Goal: Task Accomplishment & Management: Manage account settings

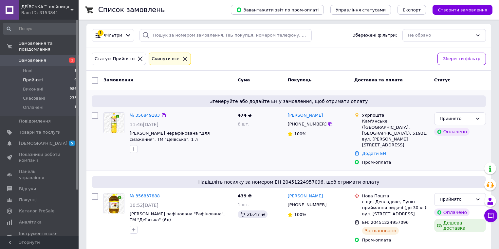
scroll to position [3, 0]
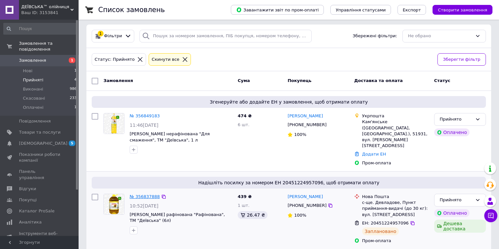
click at [147, 194] on link "№ 356837888" at bounding box center [145, 196] width 30 height 5
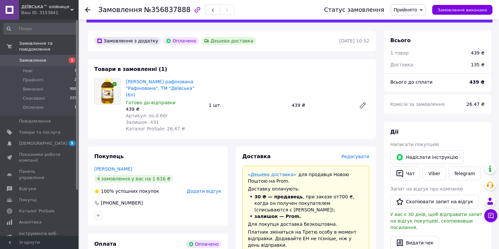
scroll to position [35, 0]
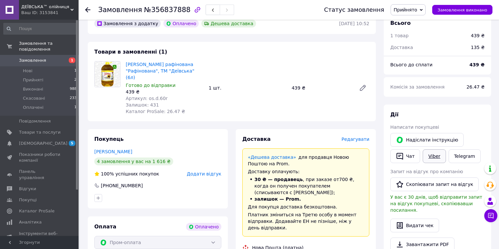
click at [428, 158] on link "Viber" at bounding box center [434, 157] width 23 height 14
click at [454, 156] on link "Telegram" at bounding box center [464, 157] width 32 height 14
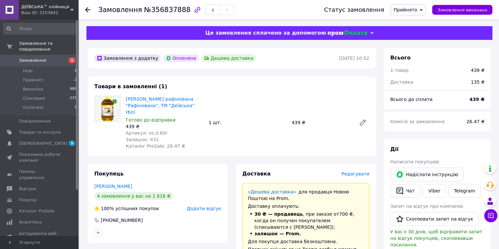
click at [423, 9] on icon at bounding box center [421, 10] width 3 height 3
click at [417, 23] on li "Виконано" at bounding box center [408, 23] width 34 height 10
click at [41, 77] on span "Прийняті" at bounding box center [33, 80] width 20 height 6
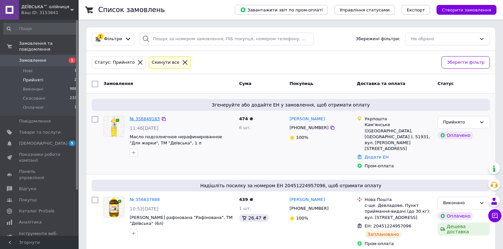
click at [138, 120] on link "№ 356849183" at bounding box center [145, 119] width 30 height 5
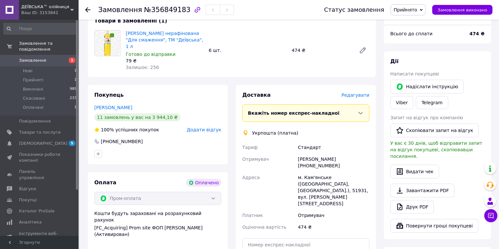
scroll to position [70, 0]
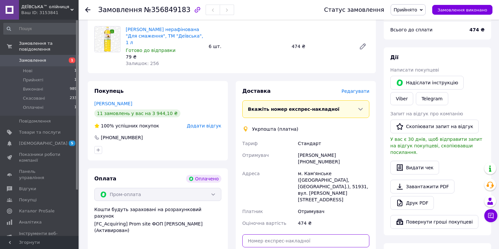
click at [266, 235] on input "text" at bounding box center [305, 241] width 127 height 13
type input "3962503089570"
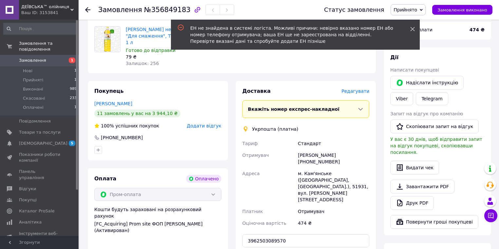
click at [412, 28] on icon at bounding box center [412, 29] width 5 height 5
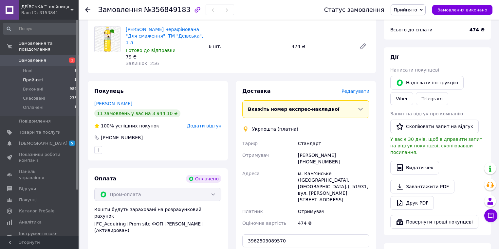
click at [34, 77] on span "Прийняті" at bounding box center [33, 80] width 20 height 6
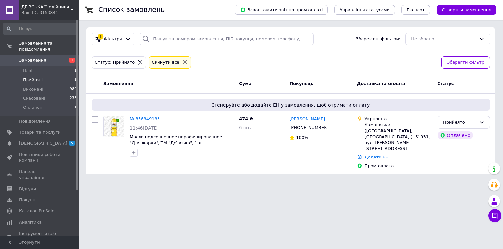
click at [42, 58] on span "Замовлення" at bounding box center [32, 61] width 27 height 6
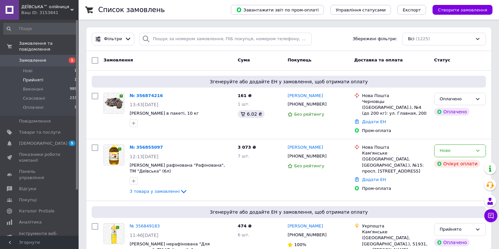
click at [31, 77] on span "Прийняті" at bounding box center [33, 80] width 20 height 6
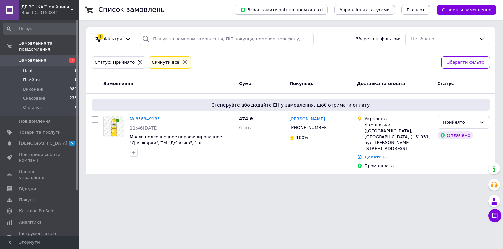
click at [32, 66] on li "Нові 1" at bounding box center [40, 70] width 81 height 9
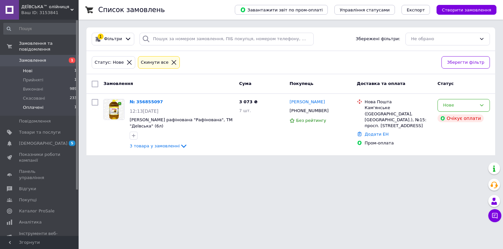
click at [34, 105] on span "Оплачені" at bounding box center [33, 108] width 21 height 6
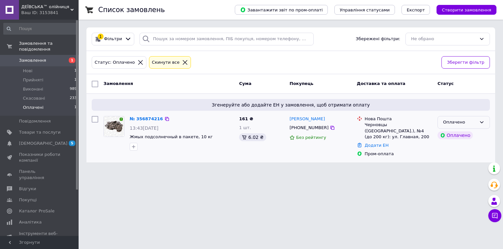
click at [482, 122] on icon at bounding box center [482, 123] width 4 height 2
click at [460, 136] on li "Прийнято" at bounding box center [464, 136] width 52 height 12
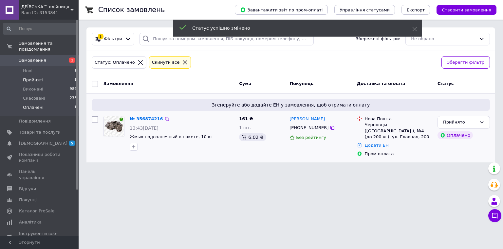
click at [43, 76] on li "Прийняті 1" at bounding box center [40, 80] width 81 height 9
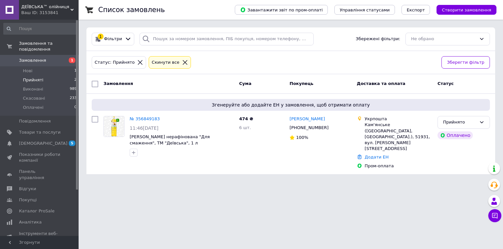
click at [36, 77] on span "Прийняті" at bounding box center [33, 80] width 20 height 6
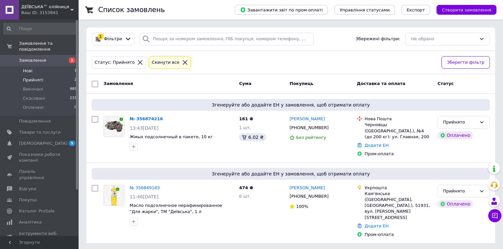
click at [33, 66] on li "Нові 1" at bounding box center [40, 70] width 81 height 9
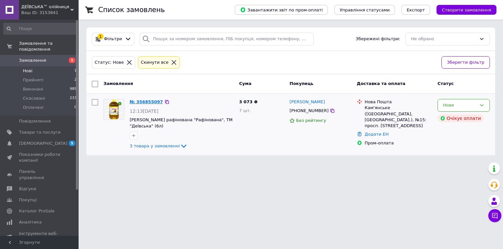
click at [138, 103] on link "№ 356855097" at bounding box center [146, 102] width 33 height 5
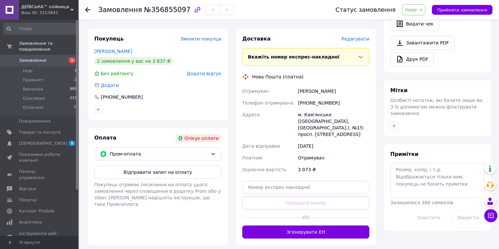
scroll to position [210, 0]
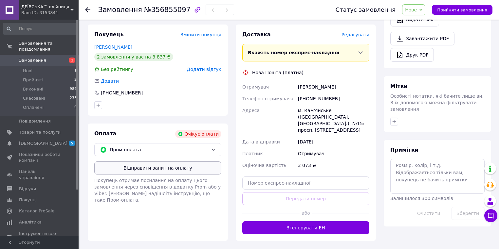
click at [192, 162] on button "Відправити запит на оплату" at bounding box center [157, 168] width 127 height 13
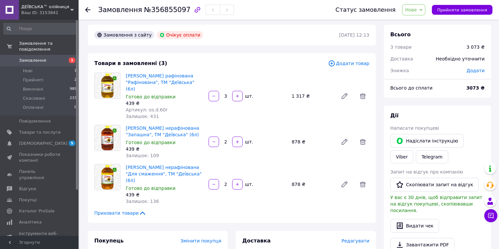
scroll to position [0, 0]
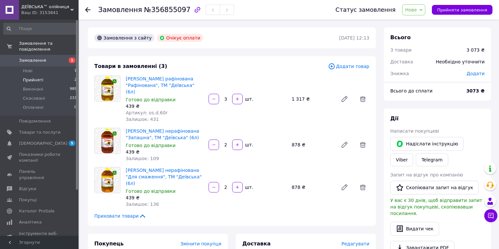
click at [29, 77] on span "Прийняті" at bounding box center [33, 80] width 20 height 6
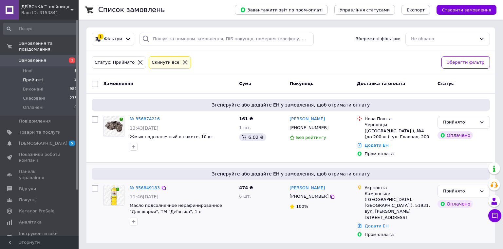
click at [377, 224] on link "Додати ЕН" at bounding box center [377, 226] width 24 height 5
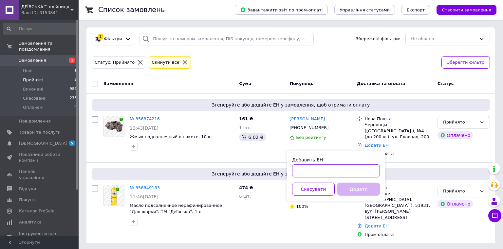
click at [304, 170] on input "Добавить ЕН" at bounding box center [336, 171] width 88 height 13
type input "3962503089570"
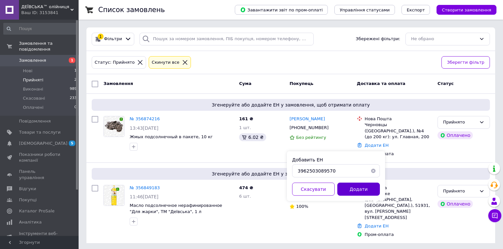
click at [358, 189] on button "Додати" at bounding box center [358, 189] width 43 height 13
click at [378, 224] on link "Додати ЕН" at bounding box center [377, 226] width 24 height 5
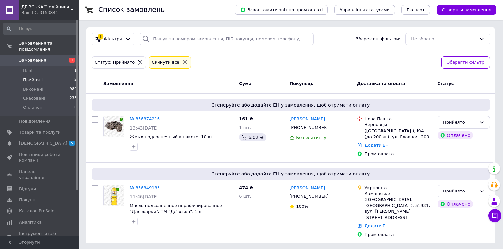
click at [31, 77] on span "Прийняті" at bounding box center [33, 80] width 20 height 6
click at [36, 66] on li "Нові 1" at bounding box center [40, 70] width 81 height 9
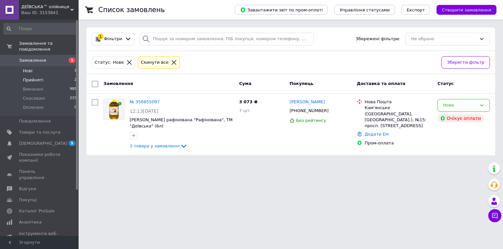
click at [33, 77] on span "Прийняті" at bounding box center [33, 80] width 20 height 6
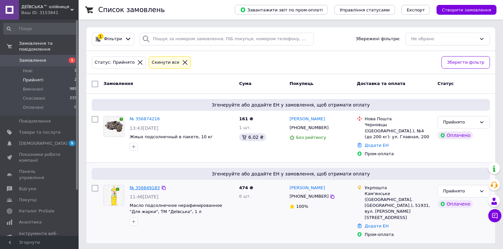
click at [138, 186] on link "№ 356849183" at bounding box center [145, 188] width 30 height 5
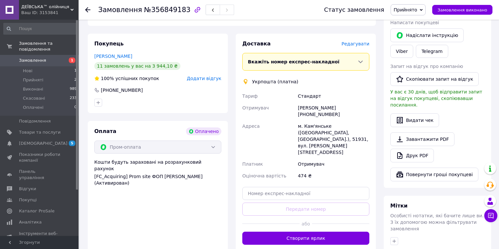
scroll to position [122, 0]
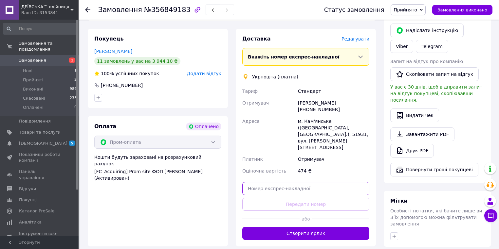
click at [267, 182] on input "text" at bounding box center [305, 188] width 127 height 13
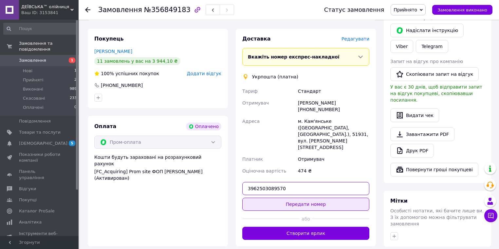
type input "3962503089570"
click at [280, 198] on button "Передати номер" at bounding box center [305, 204] width 127 height 13
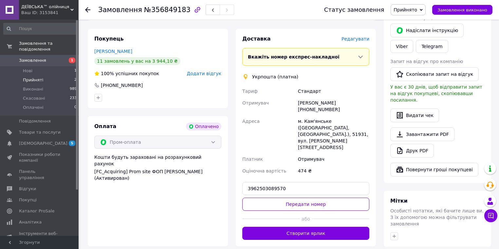
click at [41, 77] on span "Прийняті" at bounding box center [33, 80] width 20 height 6
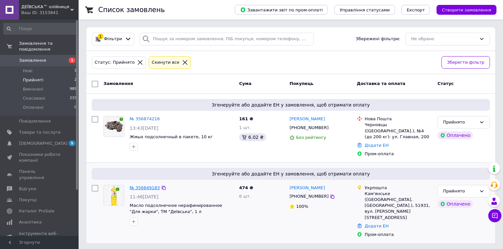
click at [141, 186] on link "№ 356849183" at bounding box center [145, 188] width 30 height 5
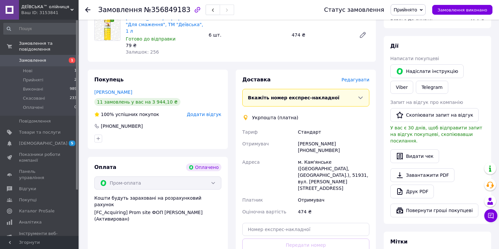
scroll to position [87, 0]
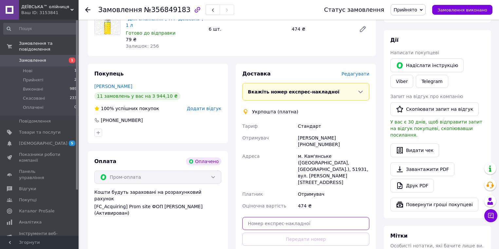
click at [272, 217] on input "text" at bounding box center [305, 223] width 127 height 13
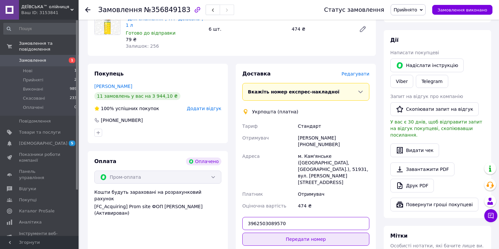
type input "3962503089570"
click at [275, 233] on button "Передати номер" at bounding box center [305, 239] width 127 height 13
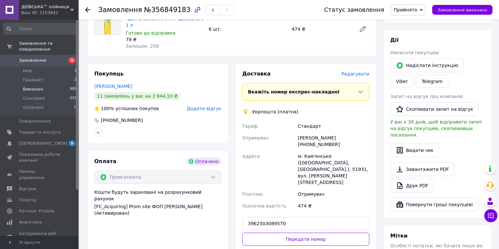
click at [36, 86] on span "Виконані" at bounding box center [33, 89] width 20 height 6
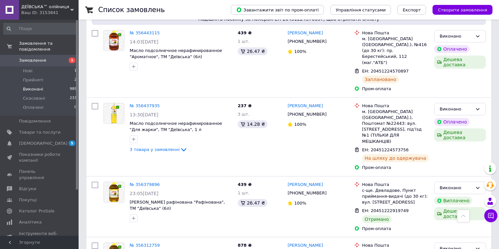
scroll to position [908, 0]
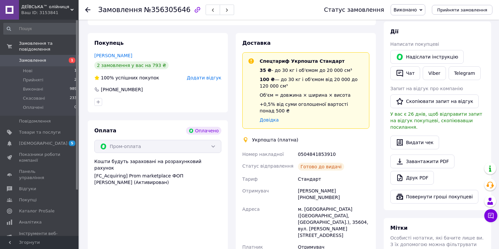
scroll to position [109, 0]
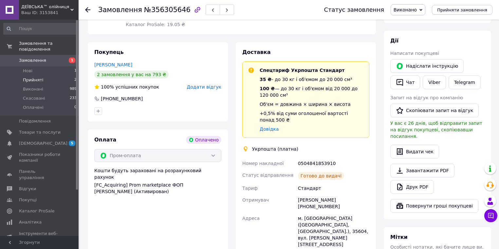
click at [32, 77] on span "Прийняті" at bounding box center [33, 80] width 20 height 6
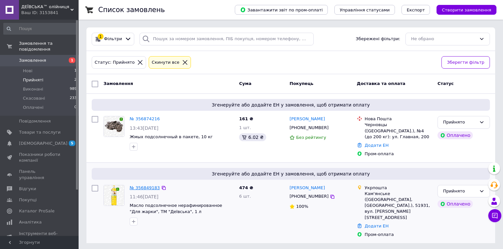
click at [147, 186] on link "№ 356849183" at bounding box center [145, 188] width 30 height 5
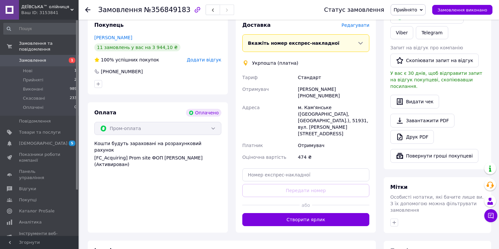
scroll to position [139, 0]
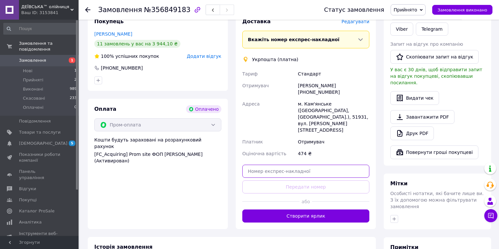
click at [272, 165] on input "text" at bounding box center [305, 171] width 127 height 13
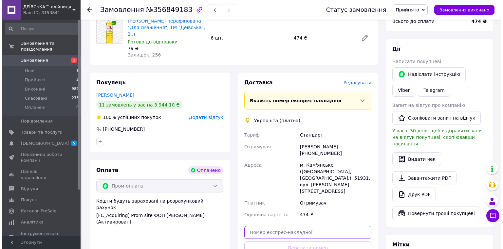
scroll to position [70, 0]
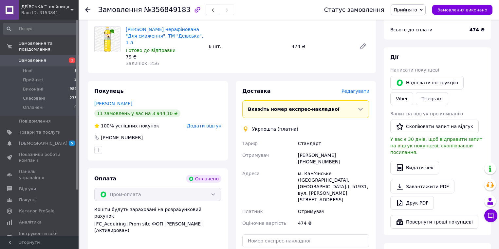
click at [354, 89] on span "Редагувати" at bounding box center [355, 91] width 28 height 5
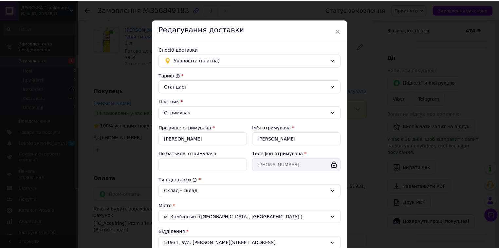
scroll to position [0, 0]
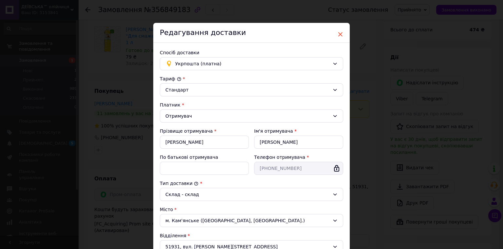
click at [340, 35] on span "×" at bounding box center [340, 34] width 6 height 11
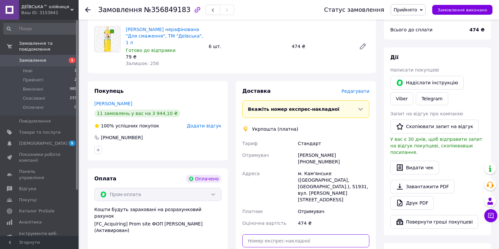
click at [263, 235] on input "text" at bounding box center [305, 241] width 127 height 13
type input "3962503089570"
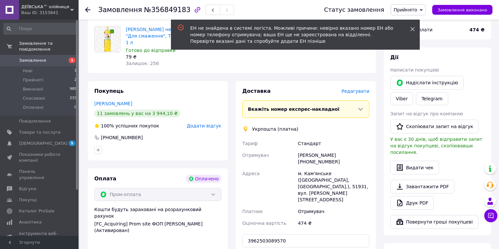
click at [413, 30] on icon at bounding box center [412, 29] width 5 height 5
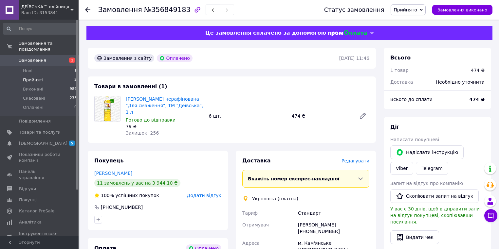
click at [30, 77] on span "Прийняті" at bounding box center [33, 80] width 20 height 6
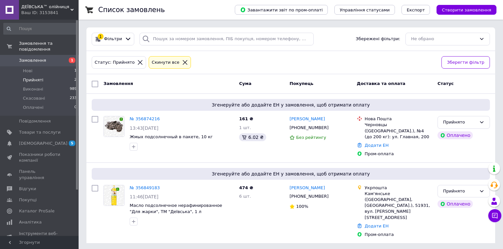
click at [31, 77] on span "Прийняті" at bounding box center [33, 80] width 20 height 6
click at [141, 186] on link "№ 356849183" at bounding box center [145, 188] width 30 height 5
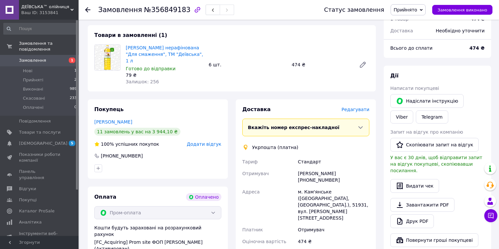
scroll to position [52, 0]
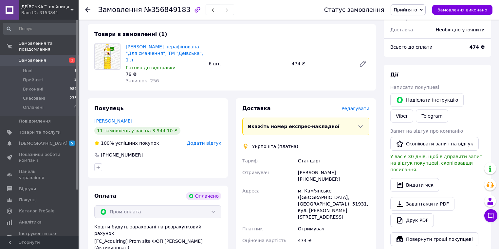
click at [256, 124] on span "Вкажіть номер експрес-накладної" at bounding box center [294, 126] width 92 height 5
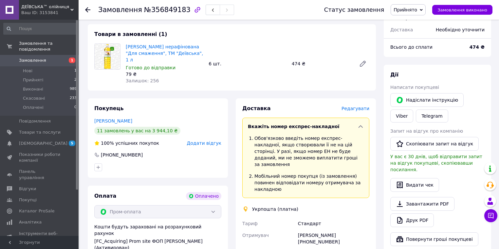
click at [263, 118] on div "Вкажіть номер експрес-накладної Обов'язково введіть номер експрес-накладної, як…" at bounding box center [305, 158] width 127 height 81
click at [347, 206] on div "Укрпошта (платна)" at bounding box center [306, 209] width 130 height 7
click at [360, 125] on icon at bounding box center [360, 126] width 4 height 3
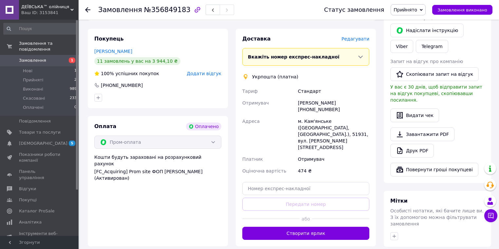
scroll to position [139, 0]
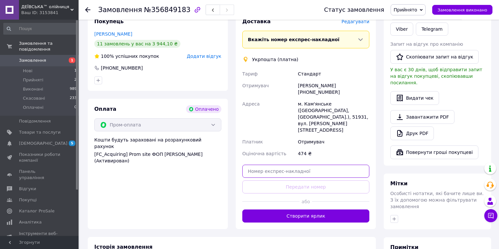
click at [250, 165] on input "text" at bounding box center [305, 171] width 127 height 13
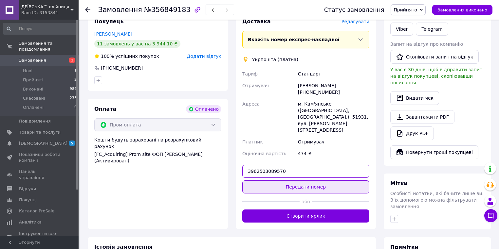
type input "3962503089570"
click at [267, 181] on button "Передати номер" at bounding box center [305, 187] width 127 height 13
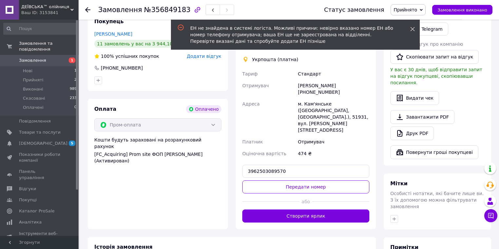
click at [412, 30] on icon at bounding box center [412, 29] width 5 height 5
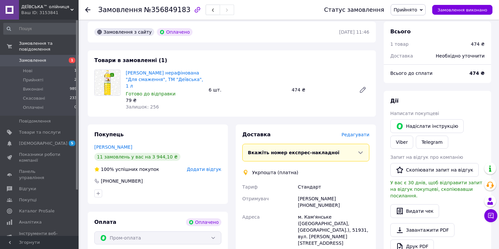
scroll to position [17, 0]
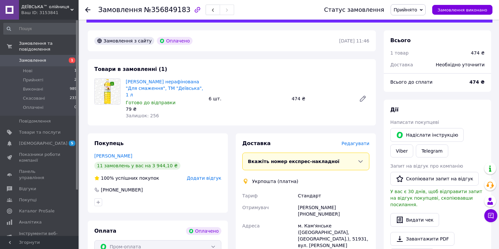
click at [423, 11] on icon at bounding box center [421, 10] width 3 height 3
click at [410, 21] on li "Виконано" at bounding box center [408, 23] width 34 height 10
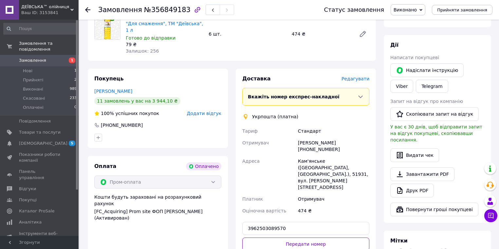
scroll to position [87, 0]
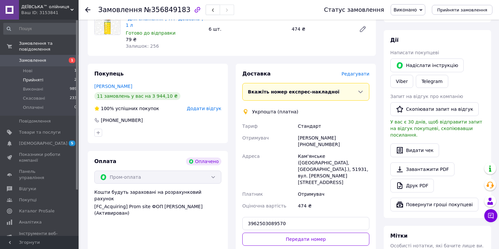
click at [32, 77] on span "Прийняті" at bounding box center [33, 80] width 20 height 6
